Goal: Submit feedback/report problem: Provide input to the site owners about the experience or issues

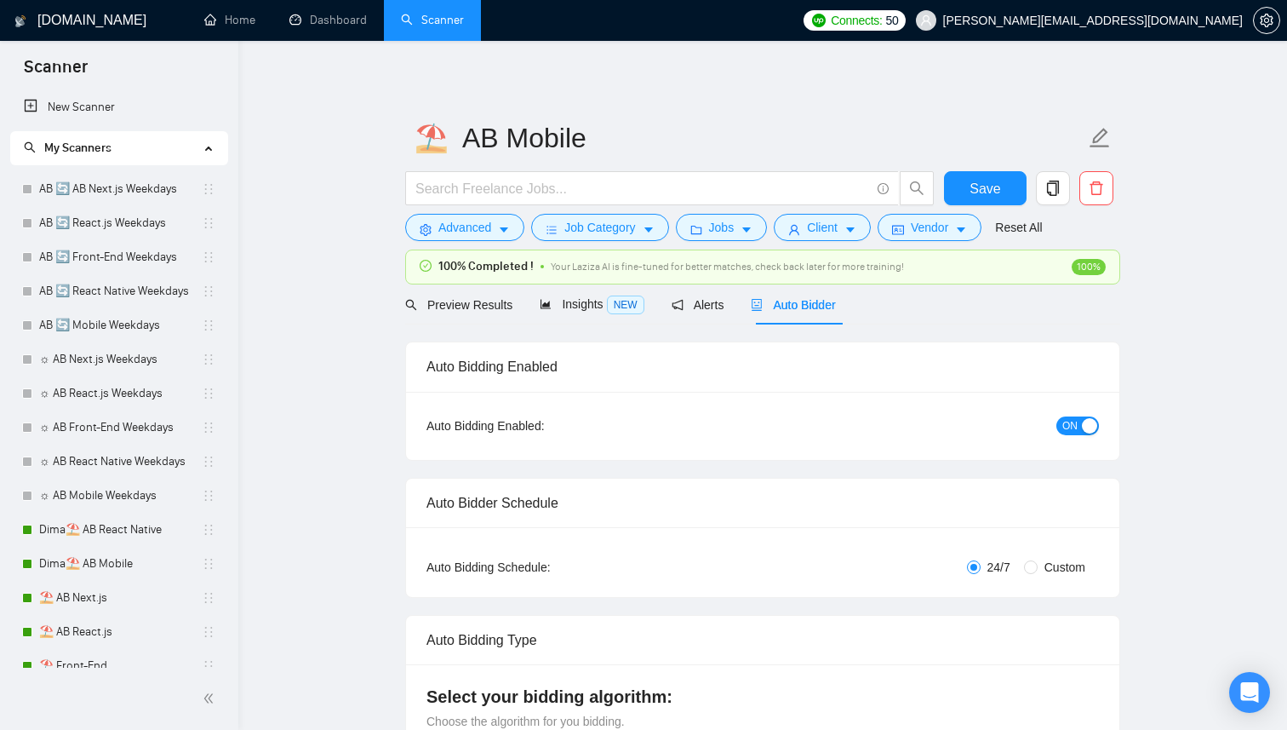
radio input "false"
radio input "true"
checkbox input "true"
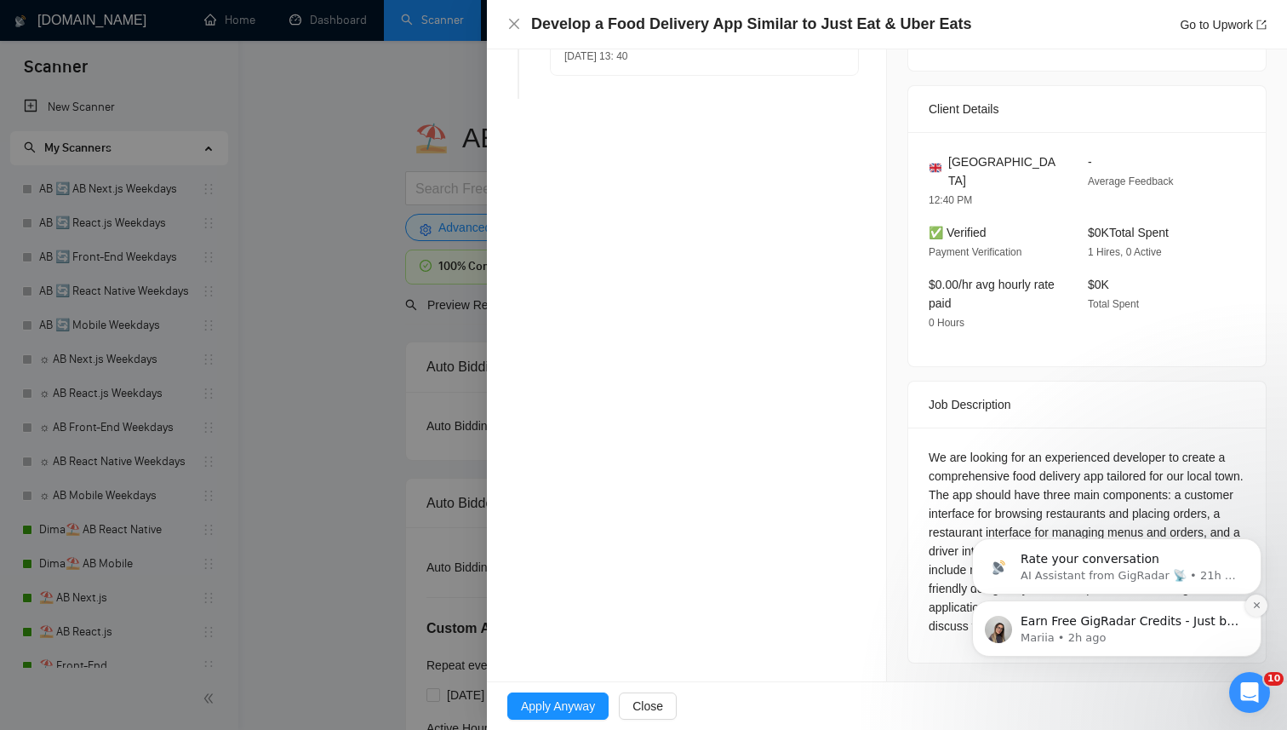
click at [1259, 601] on icon "Dismiss notification" at bounding box center [1257, 604] width 9 height 9
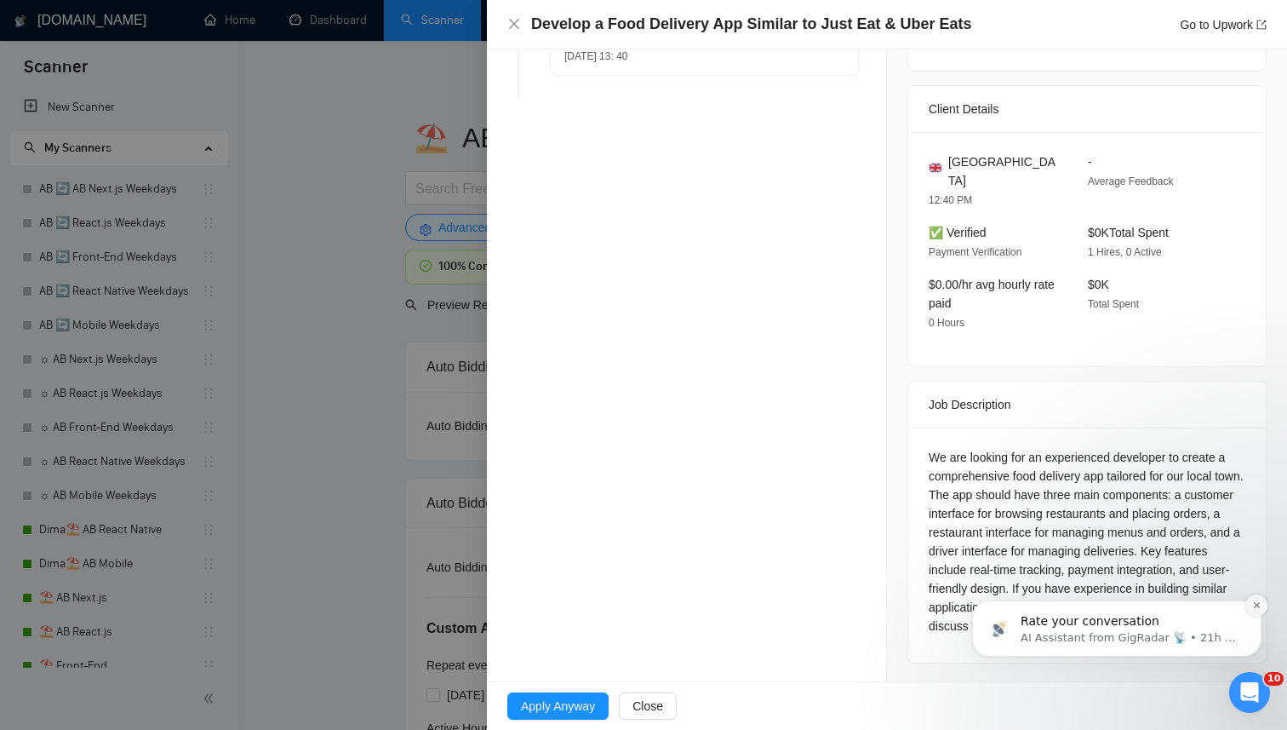
click at [1257, 604] on icon "Dismiss notification" at bounding box center [1257, 604] width 9 height 9
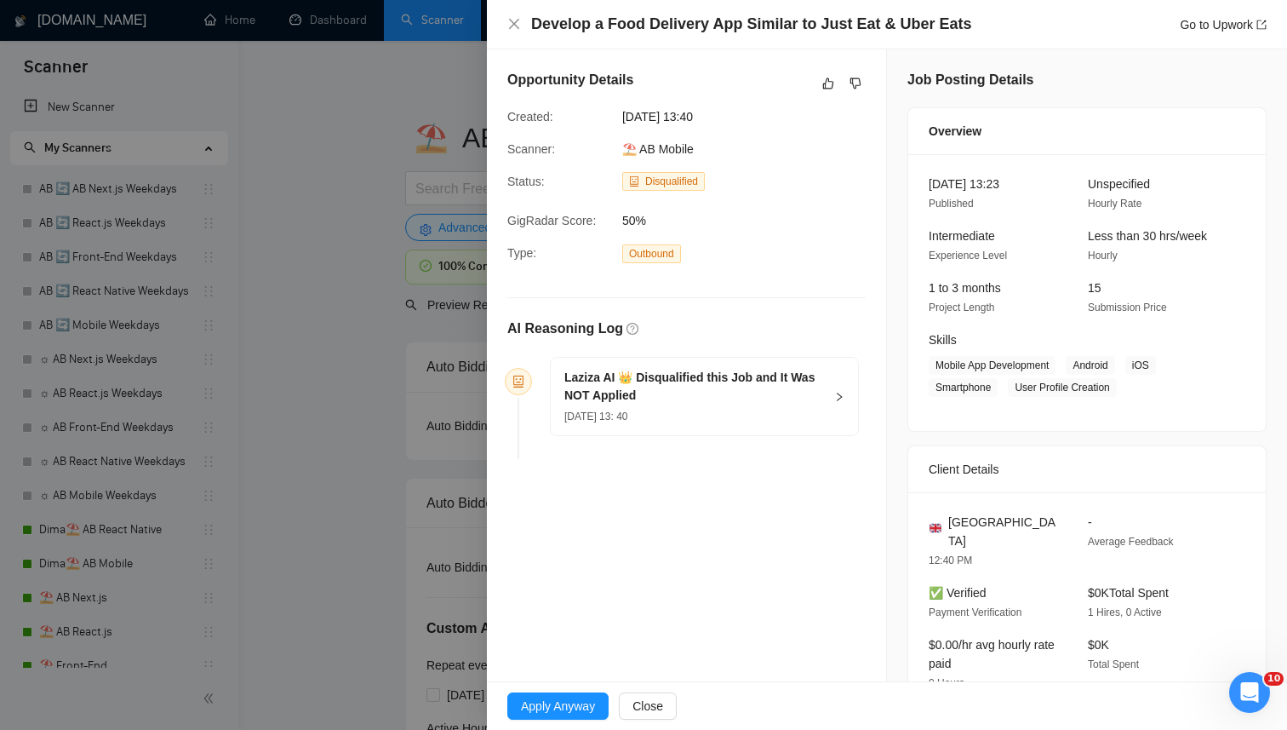
click at [751, 392] on h5 "Laziza AI 👑 Disqualified this Job and It Was NOT Applied" at bounding box center [695, 387] width 260 height 36
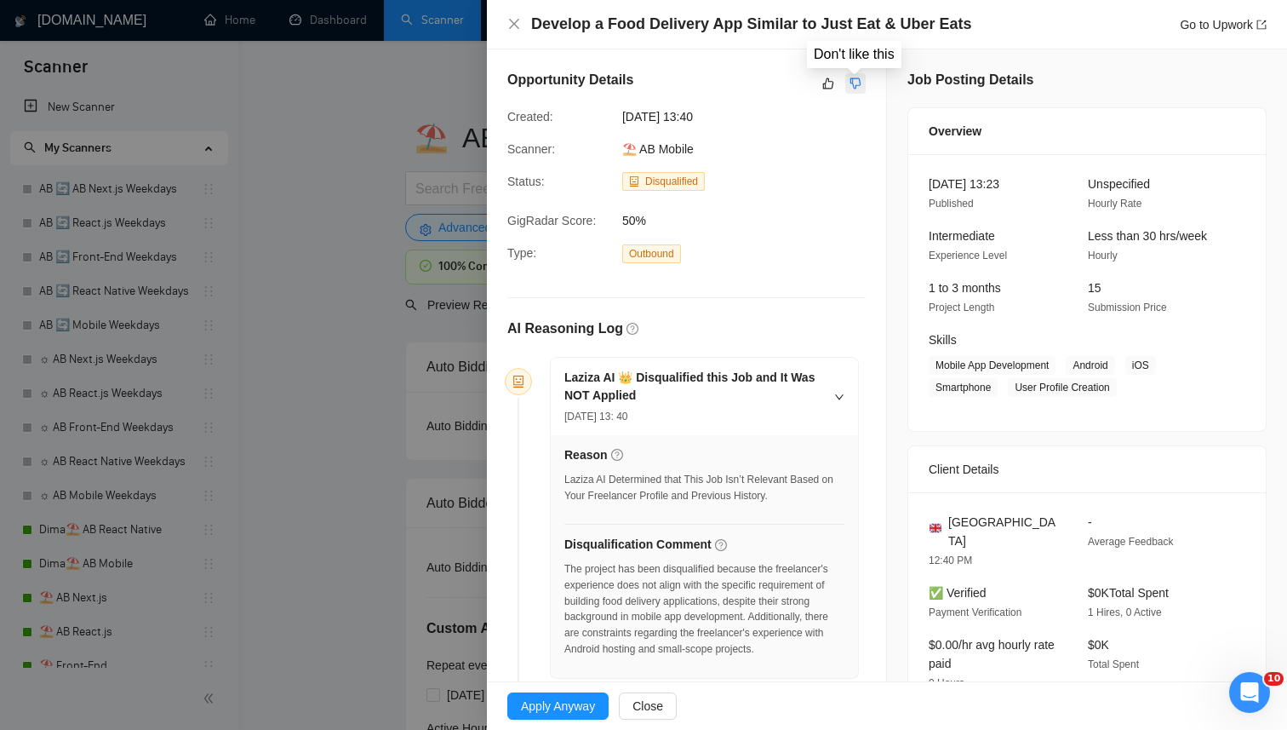
click at [851, 86] on icon "dislike" at bounding box center [856, 84] width 12 height 14
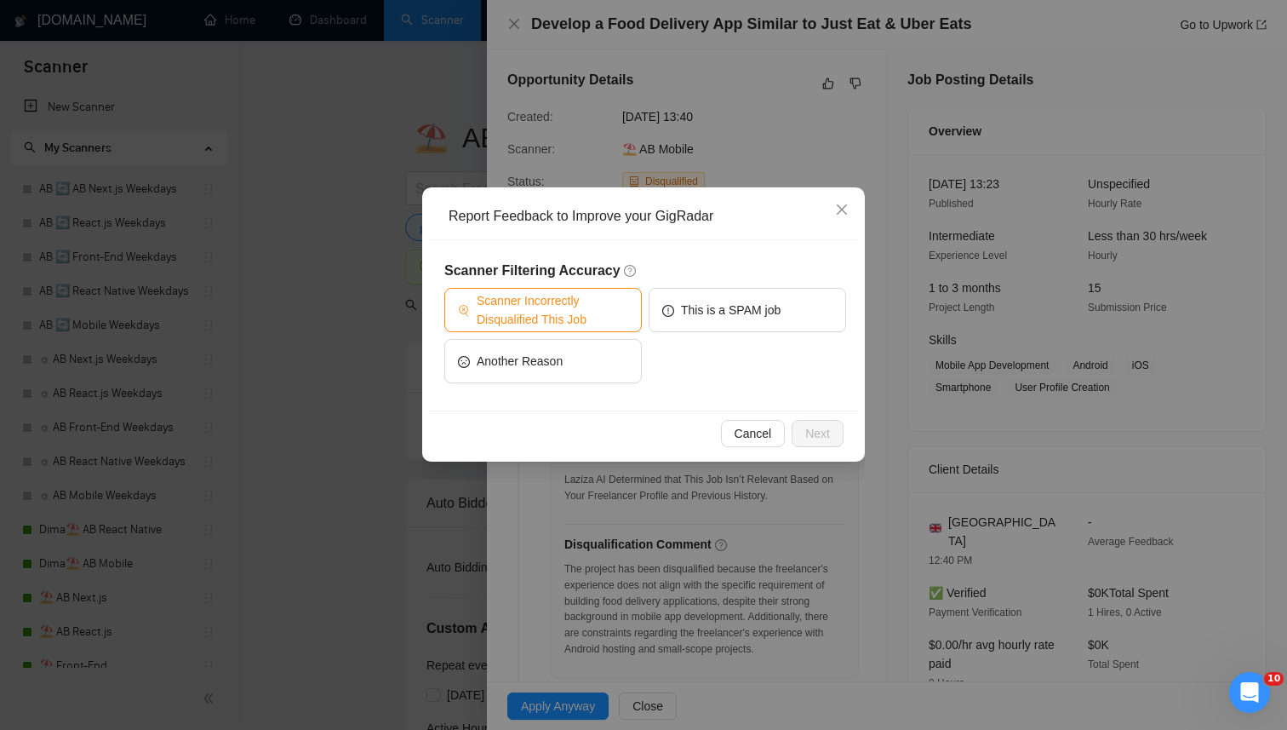
click at [561, 314] on span "Scanner Incorrectly Disqualified This Job" at bounding box center [553, 309] width 152 height 37
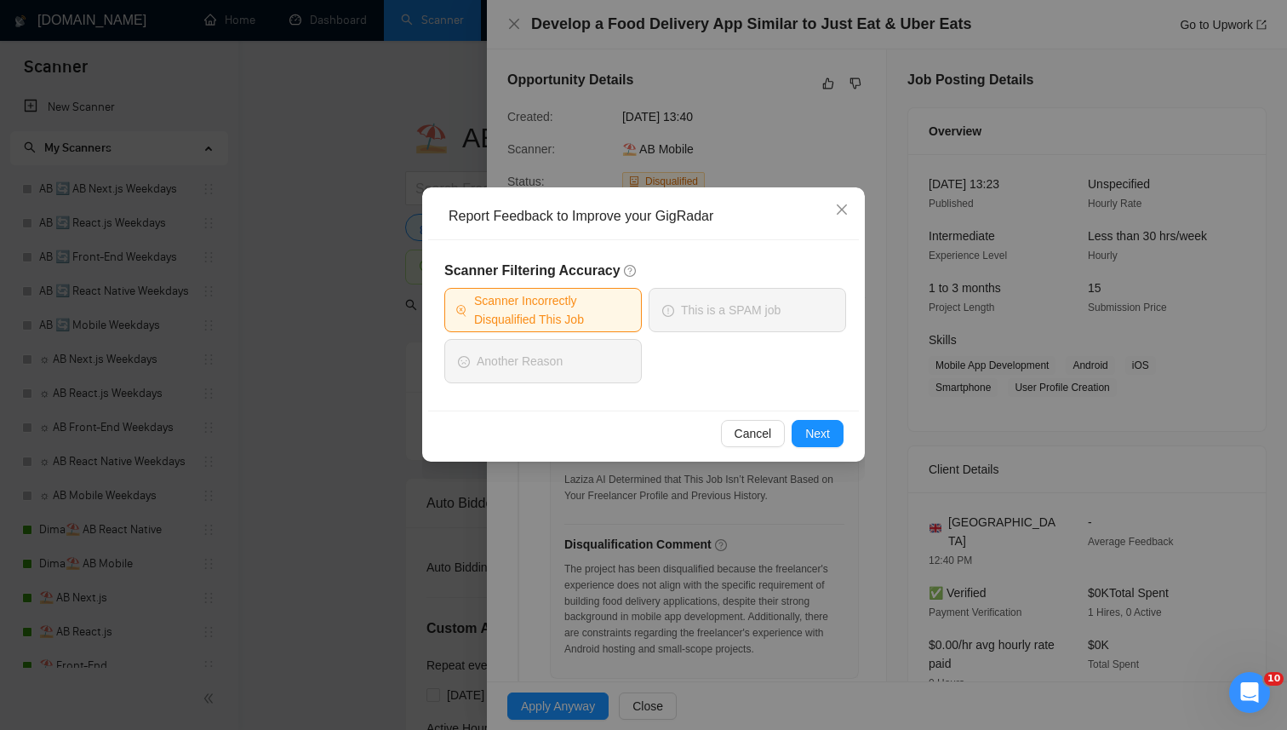
click at [806, 415] on div "Cancel Next" at bounding box center [643, 432] width 431 height 45
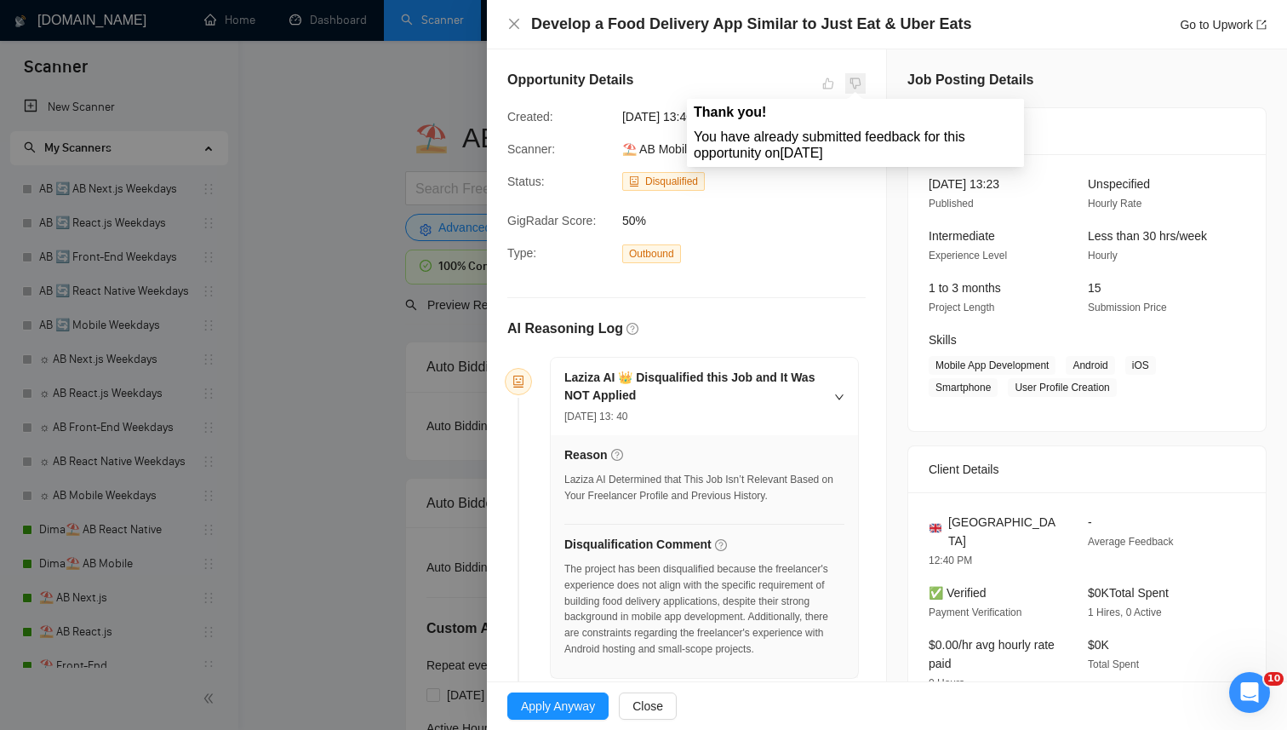
click at [859, 83] on span at bounding box center [856, 83] width 20 height 20
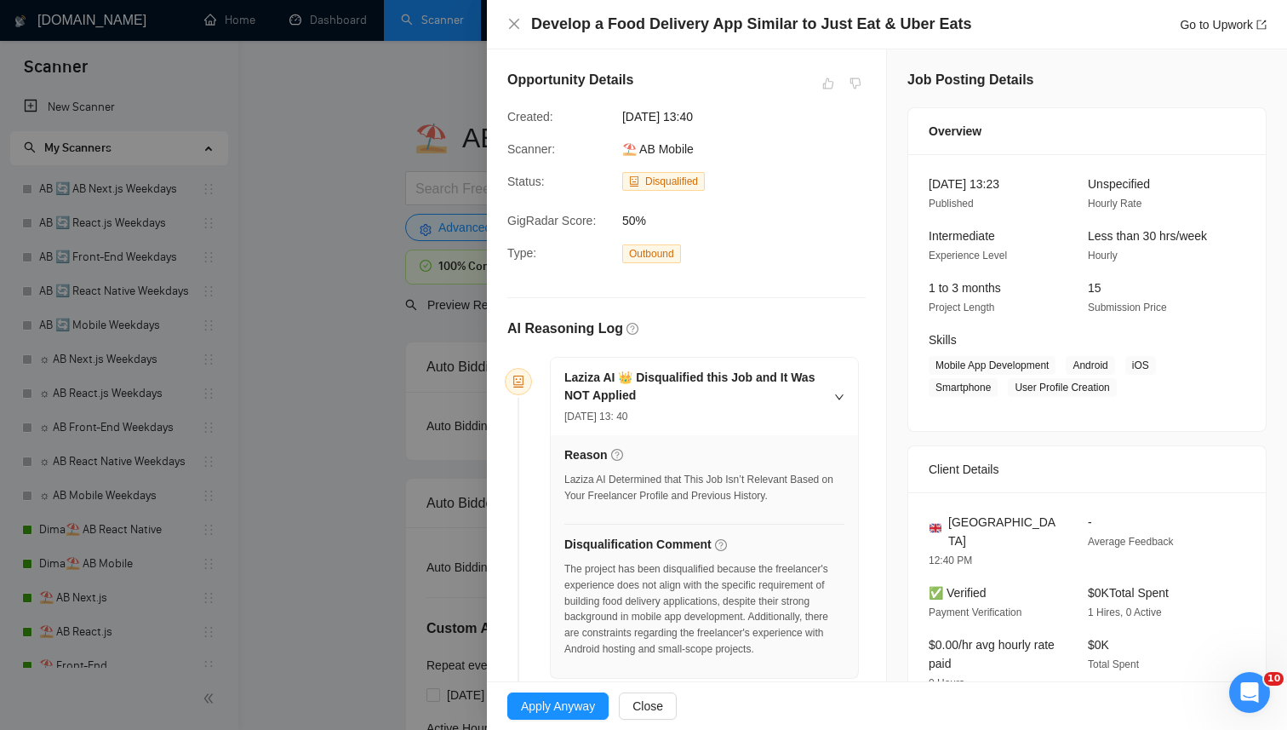
click at [439, 249] on div at bounding box center [643, 365] width 1287 height 730
